Goal: Obtain resource: Obtain resource

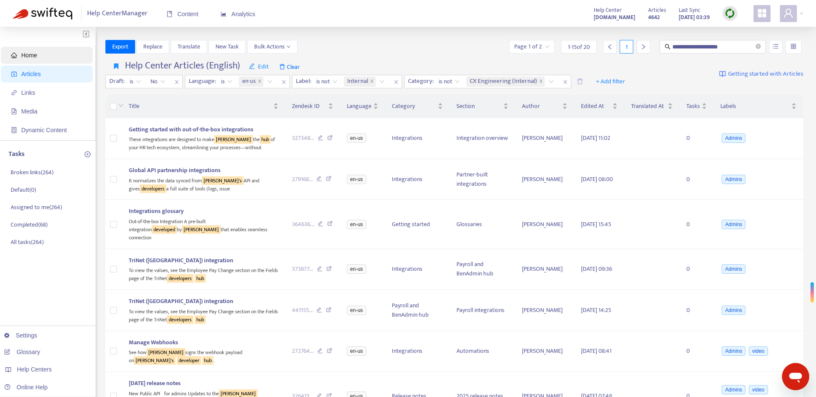
click at [38, 56] on span "Home" at bounding box center [48, 55] width 75 height 17
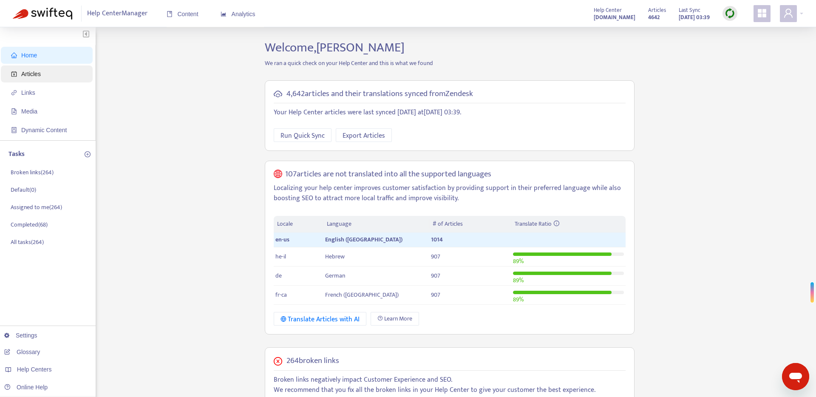
click at [37, 69] on span "Articles" at bounding box center [48, 73] width 75 height 17
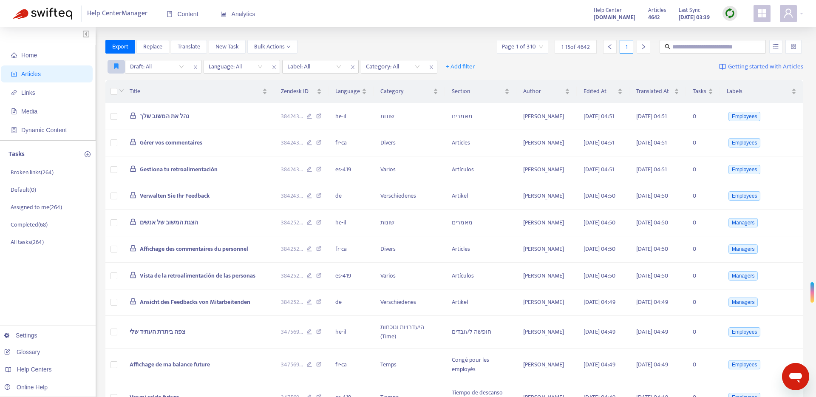
click at [116, 67] on icon "button" at bounding box center [116, 66] width 5 height 6
click at [132, 85] on span "Help Center Articles (English)" at bounding box center [149, 83] width 71 height 9
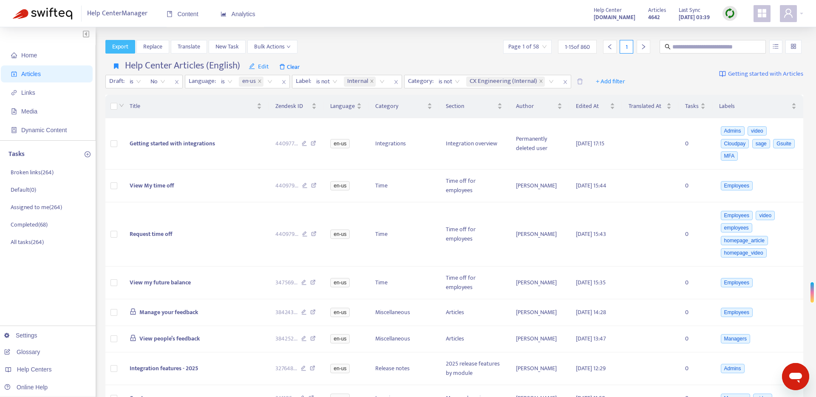
click at [118, 49] on span "Export" at bounding box center [120, 46] width 16 height 9
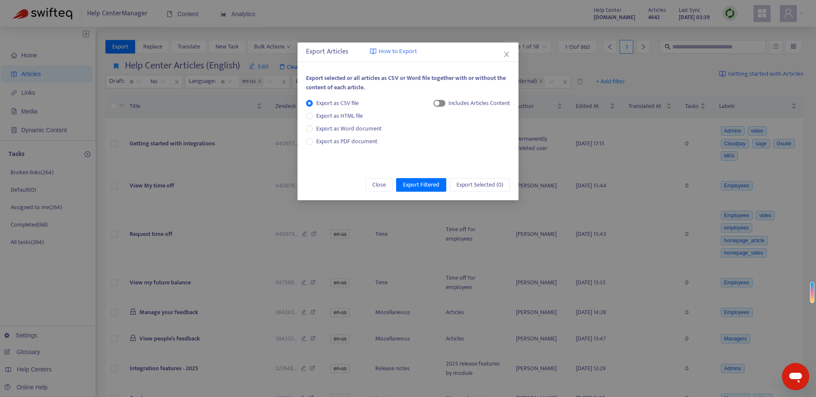
click at [441, 102] on span "button" at bounding box center [439, 103] width 12 height 7
click at [429, 184] on span "Export Filtered" at bounding box center [421, 184] width 37 height 9
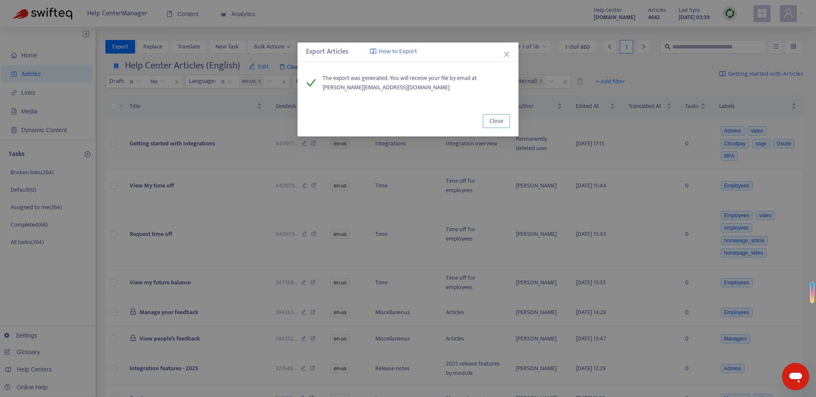
click at [492, 119] on span "Close" at bounding box center [496, 120] width 14 height 9
